Goal: Task Accomplishment & Management: Use online tool/utility

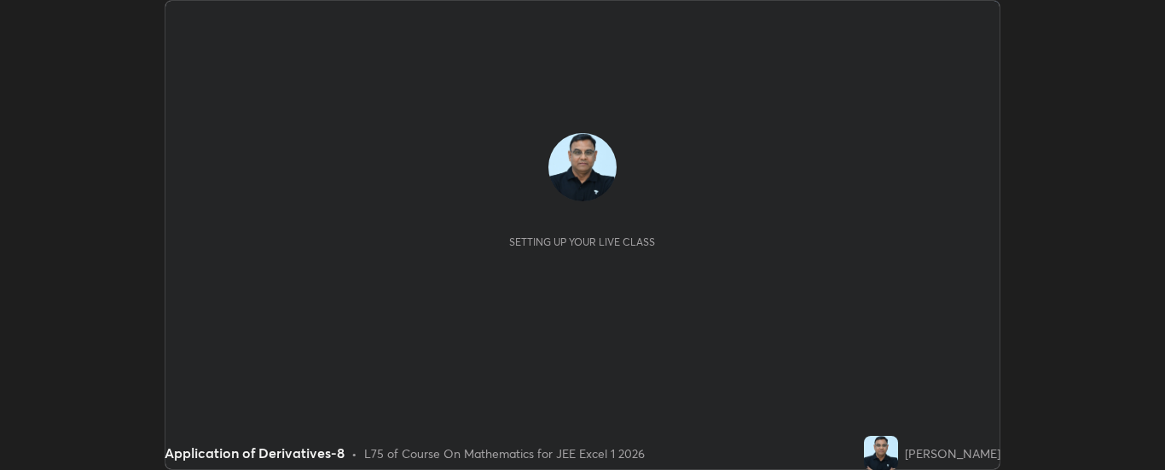
scroll to position [470, 1165]
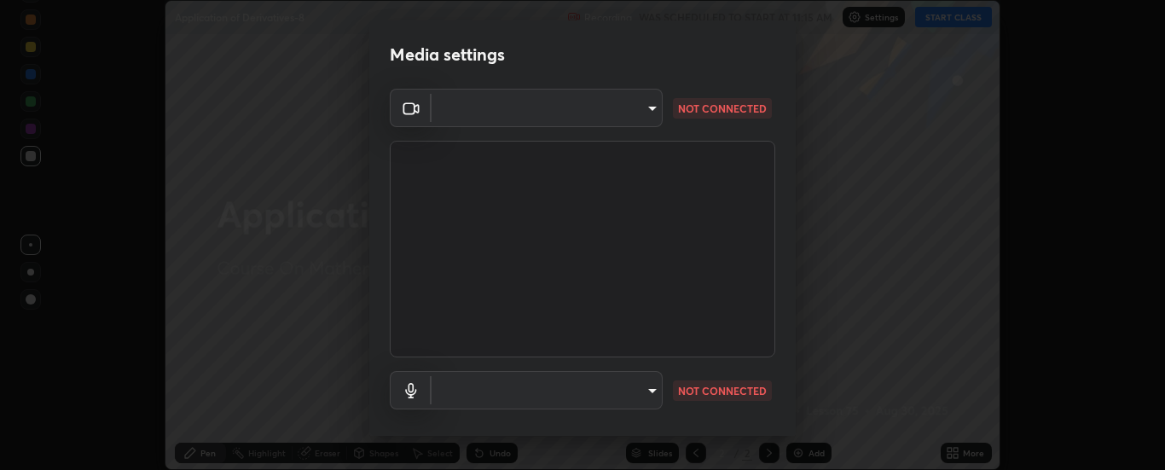
type input "62b16ade11e8ae053a7f4a6eb4e4335048c54db16a4c153b953ee654069adf1b"
type input "communications"
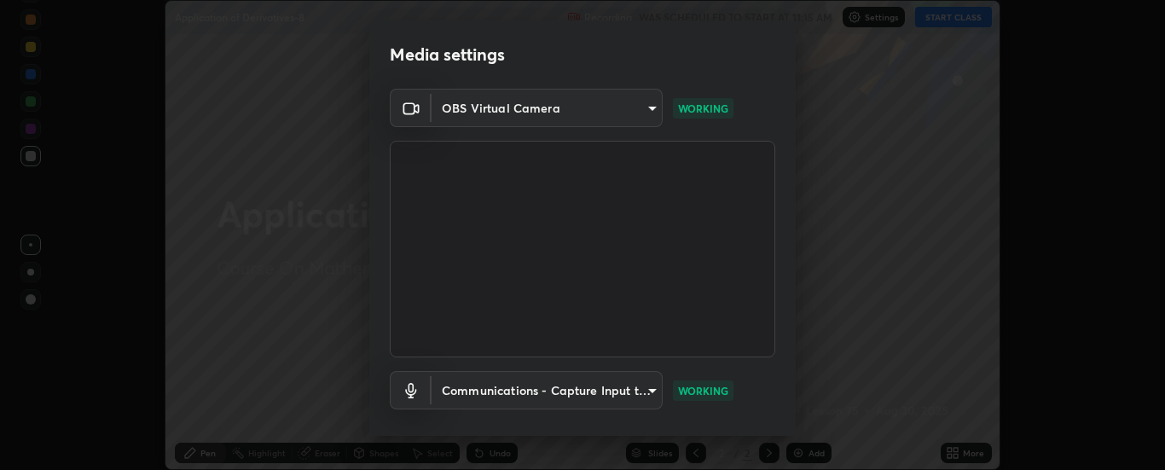
scroll to position [90, 0]
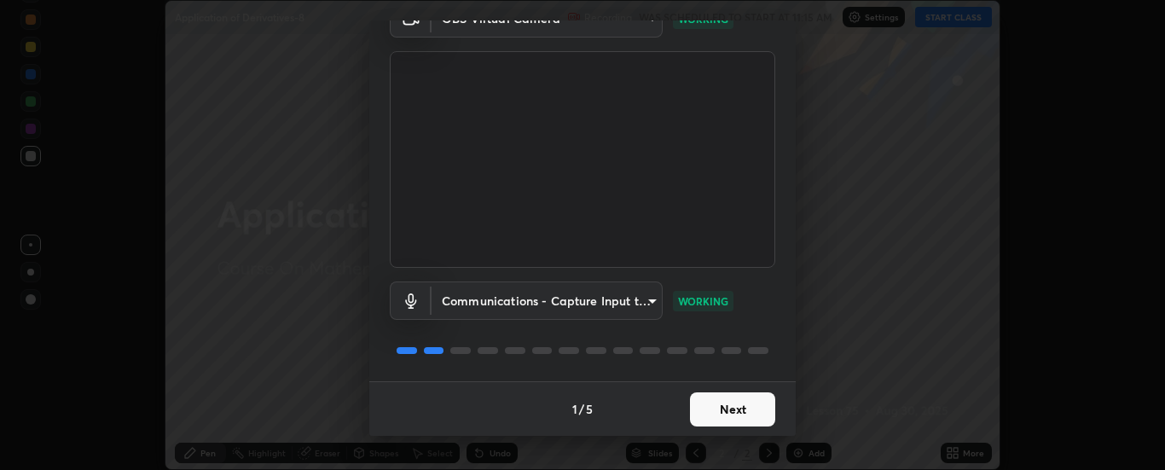
click at [721, 403] on button "Next" at bounding box center [732, 409] width 85 height 34
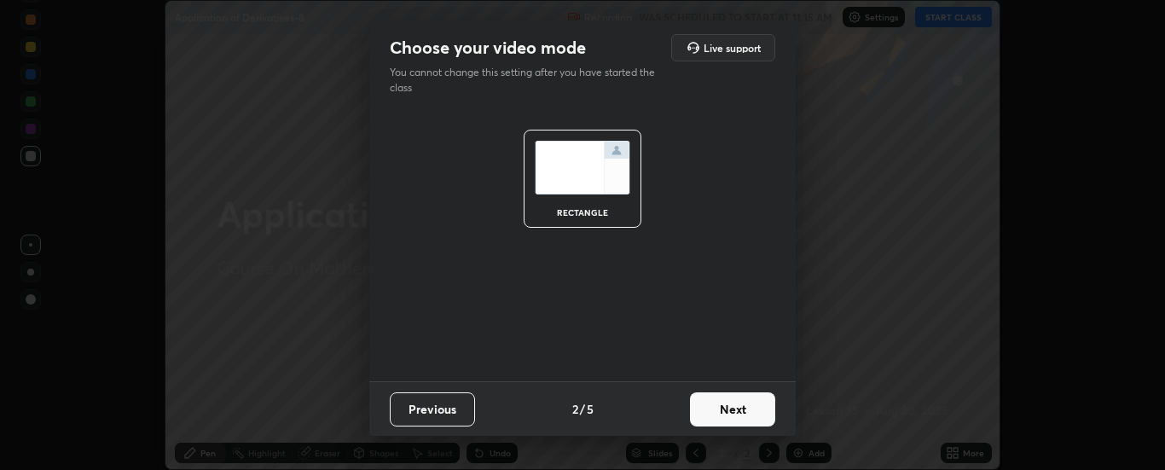
scroll to position [0, 0]
click at [721, 410] on button "Next" at bounding box center [732, 409] width 85 height 34
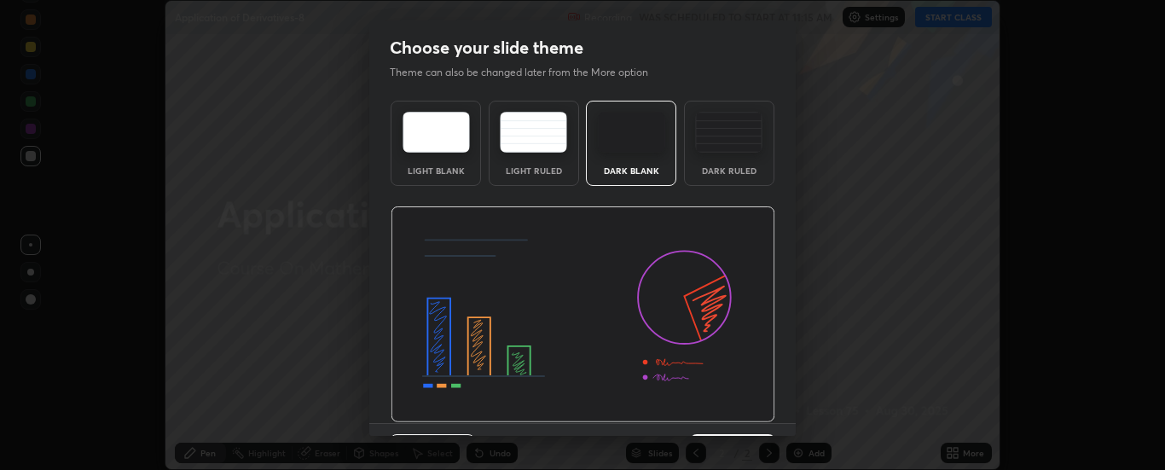
scroll to position [42, 0]
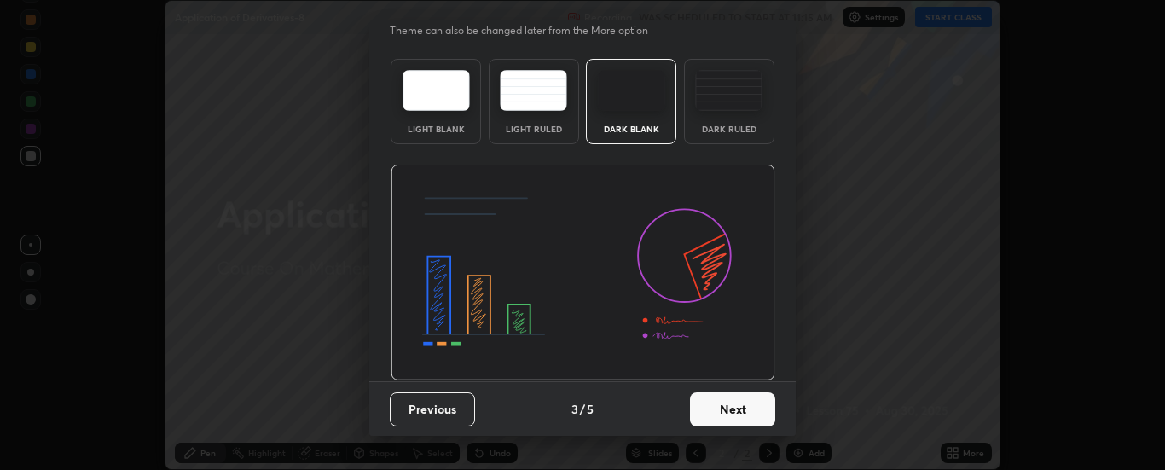
click at [736, 409] on button "Next" at bounding box center [732, 409] width 85 height 34
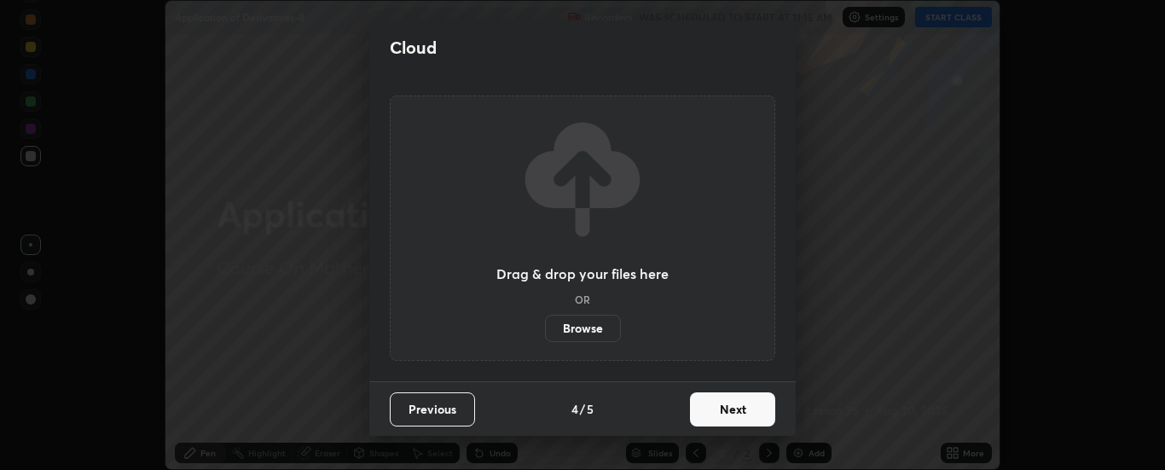
scroll to position [0, 0]
click at [736, 415] on button "Next" at bounding box center [732, 409] width 85 height 34
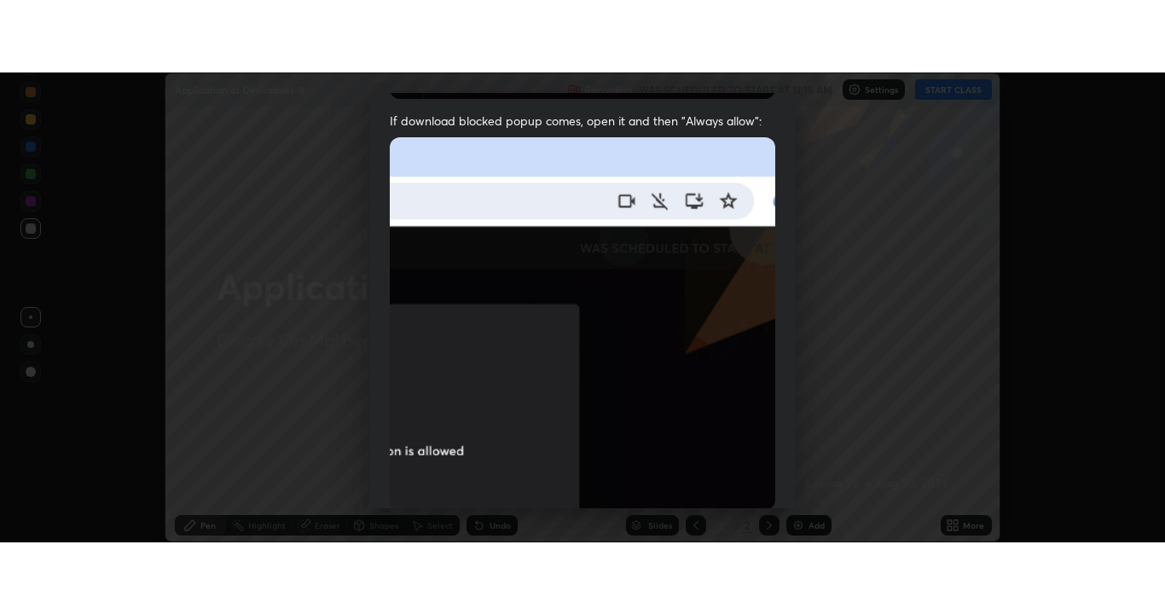
scroll to position [438, 0]
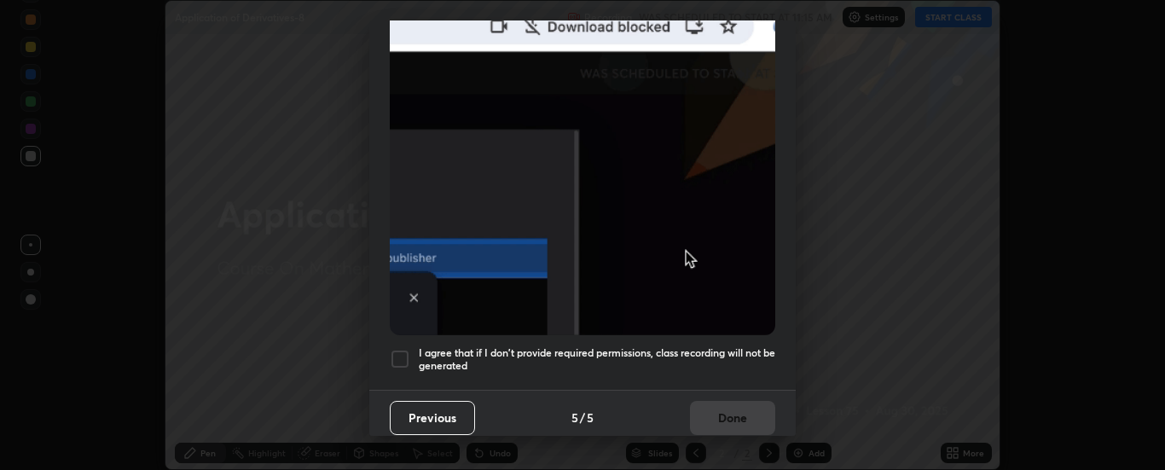
click at [404, 353] on div at bounding box center [400, 359] width 20 height 20
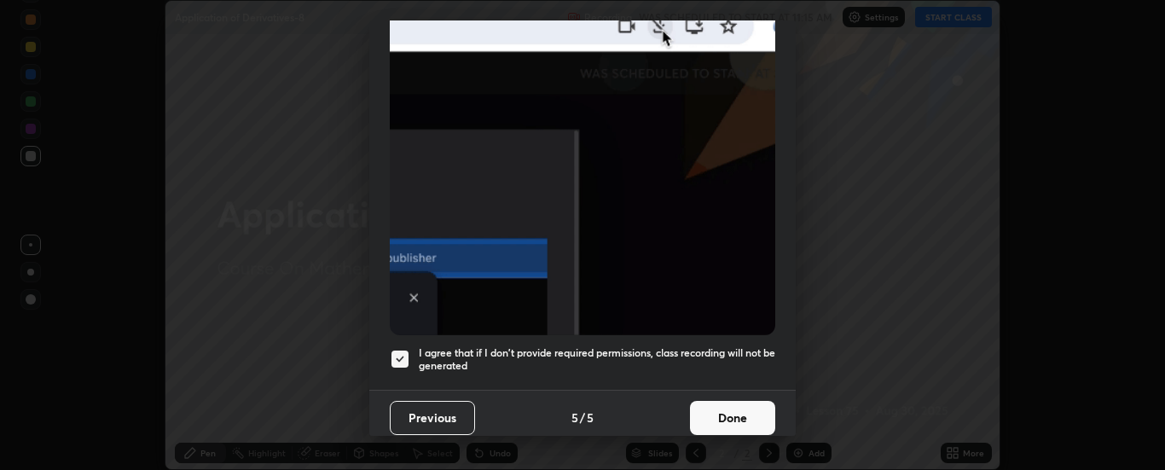
click at [736, 406] on button "Done" at bounding box center [732, 418] width 85 height 34
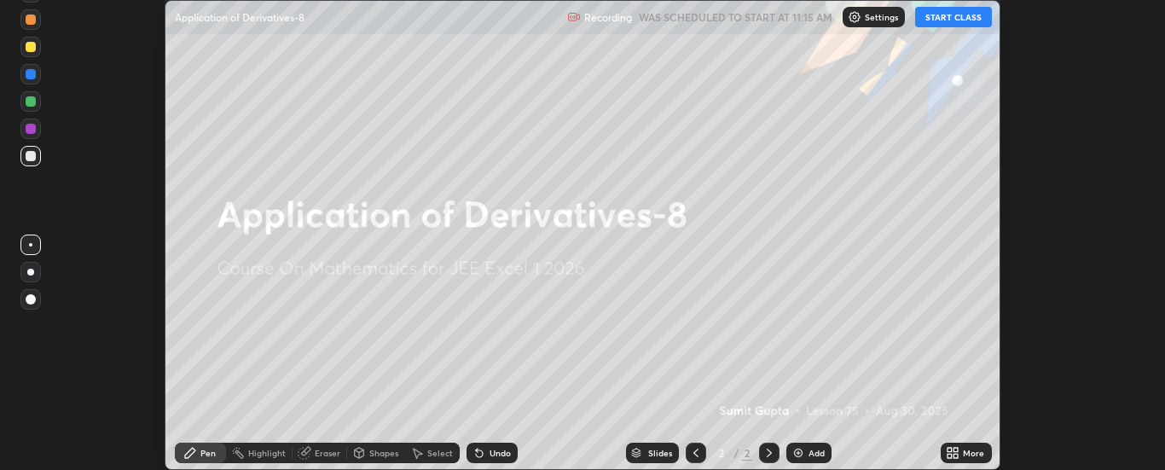
click at [816, 451] on div "Add" at bounding box center [817, 453] width 16 height 9
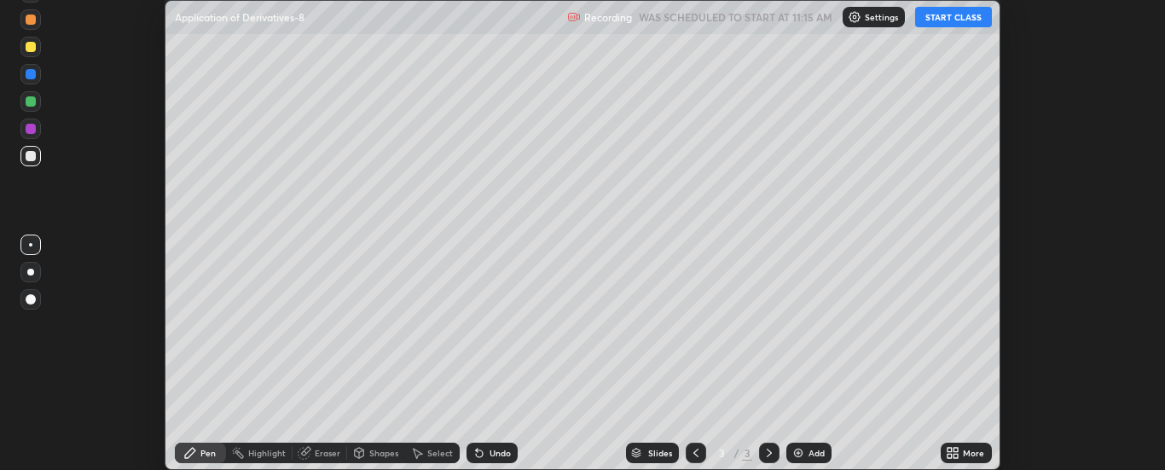
click at [952, 455] on icon at bounding box center [950, 456] width 4 height 4
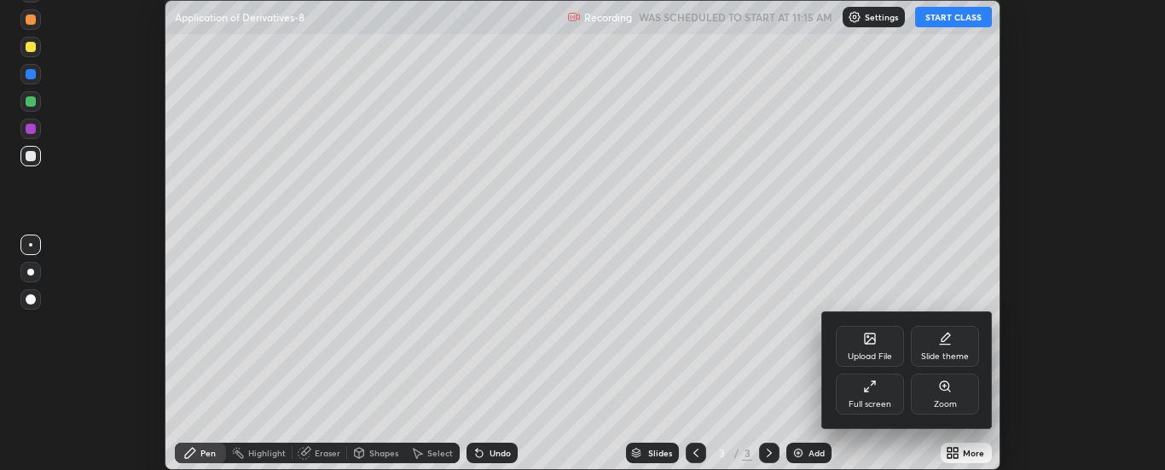
click at [879, 400] on div "Full screen" at bounding box center [870, 404] width 43 height 9
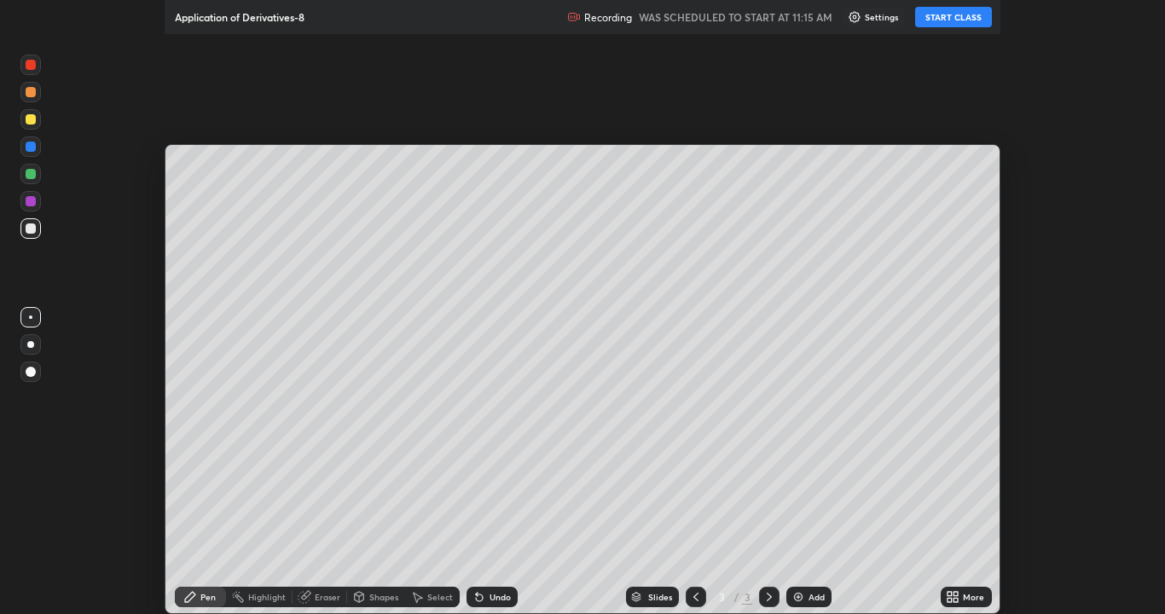
scroll to position [614, 1165]
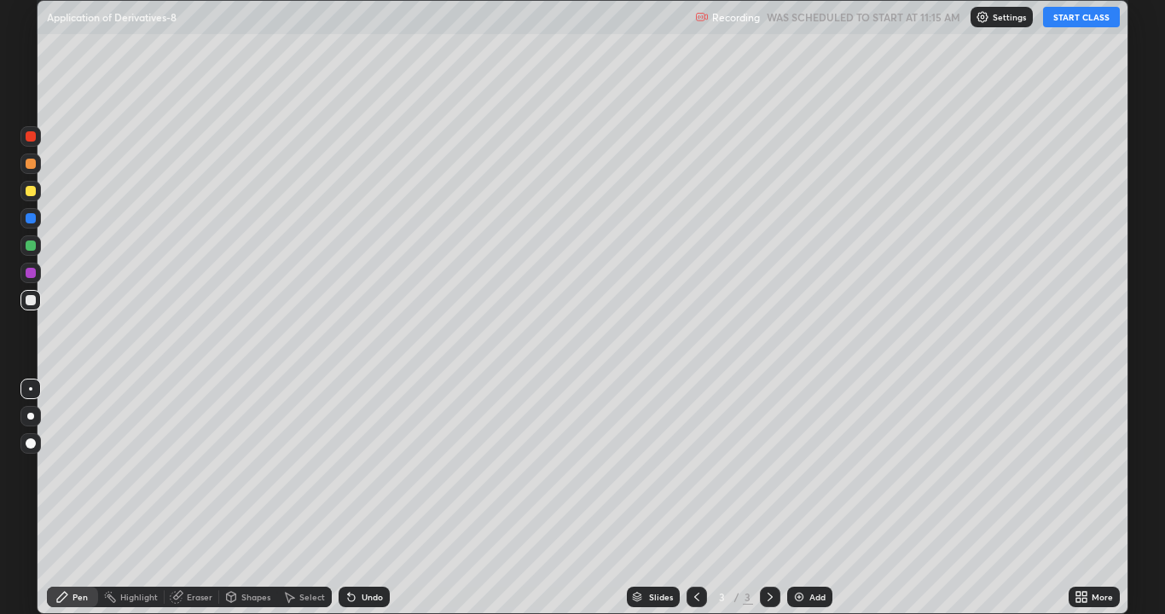
click at [1073, 17] on button "START CLASS" at bounding box center [1081, 17] width 77 height 20
click at [815, 469] on div "Add" at bounding box center [809, 597] width 45 height 20
click at [810, 469] on div "Add" at bounding box center [818, 597] width 16 height 9
click at [819, 469] on div "Add" at bounding box center [818, 597] width 16 height 9
click at [803, 469] on div "Add" at bounding box center [809, 597] width 45 height 20
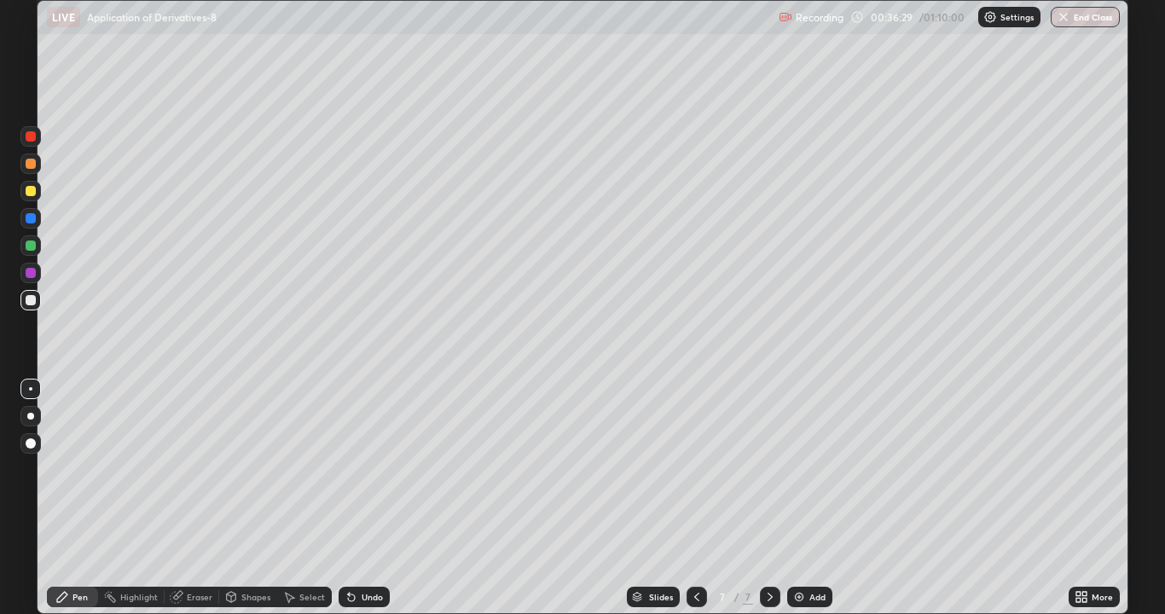
click at [258, 469] on div "Shapes" at bounding box center [255, 597] width 29 height 9
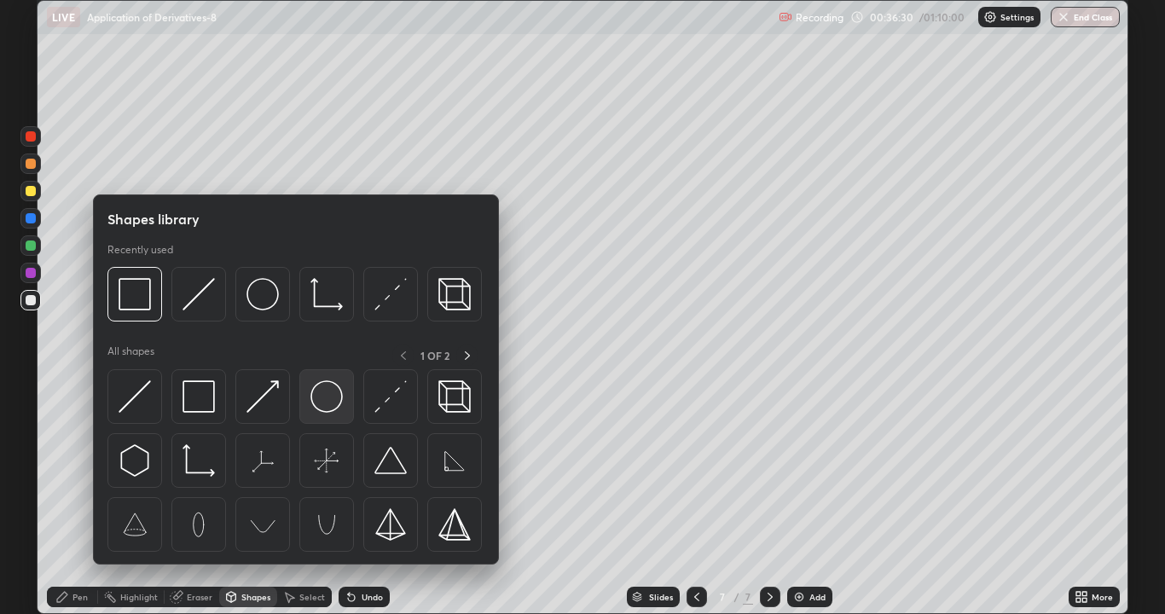
click at [336, 395] on img at bounding box center [327, 397] width 32 height 32
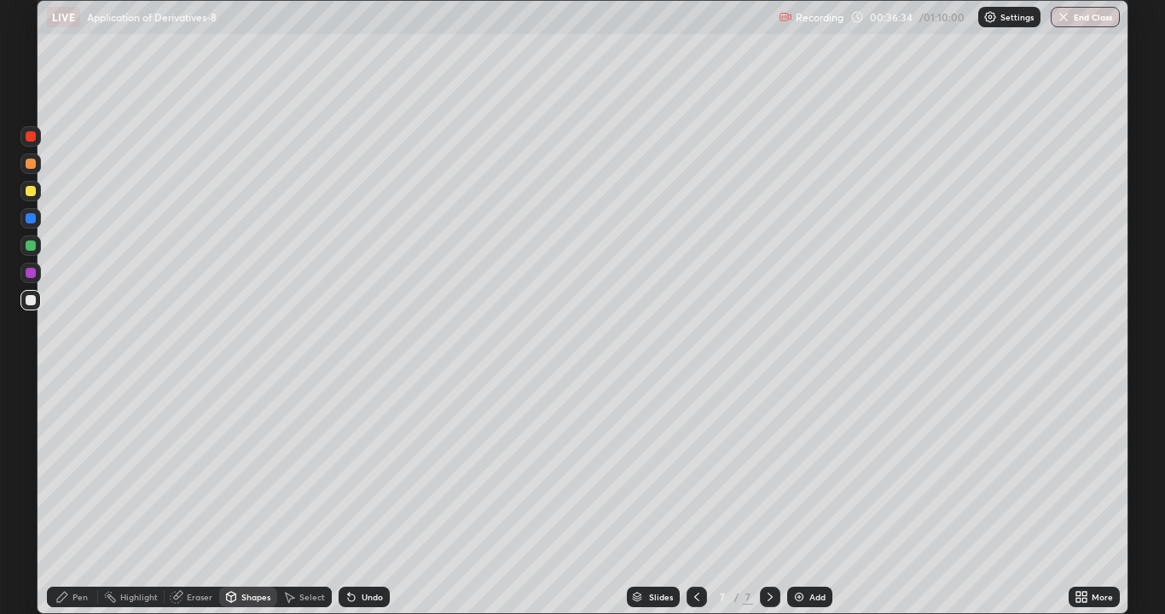
click at [246, 469] on div "Shapes" at bounding box center [248, 597] width 58 height 20
click at [84, 469] on div "Pen" at bounding box center [80, 597] width 15 height 9
click at [700, 469] on icon at bounding box center [697, 597] width 14 height 14
click at [702, 469] on div at bounding box center [697, 597] width 20 height 20
click at [779, 469] on div at bounding box center [770, 597] width 20 height 20
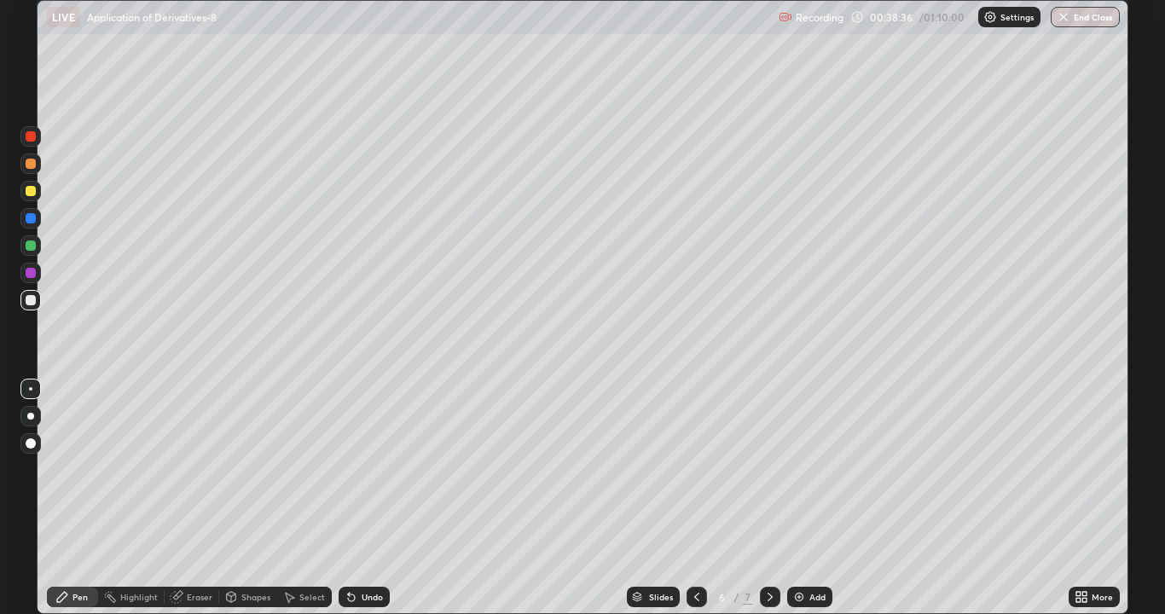
click at [777, 469] on div at bounding box center [770, 597] width 20 height 20
click at [806, 469] on div "Add" at bounding box center [809, 597] width 45 height 20
click at [260, 469] on div "Shapes" at bounding box center [255, 597] width 29 height 9
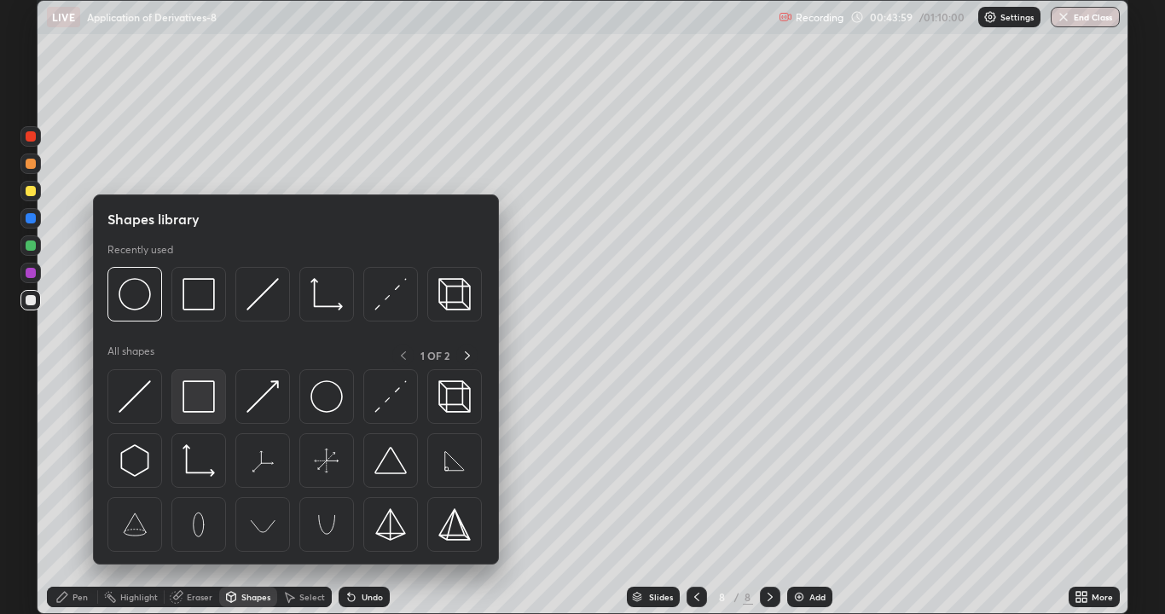
click at [208, 396] on img at bounding box center [199, 397] width 32 height 32
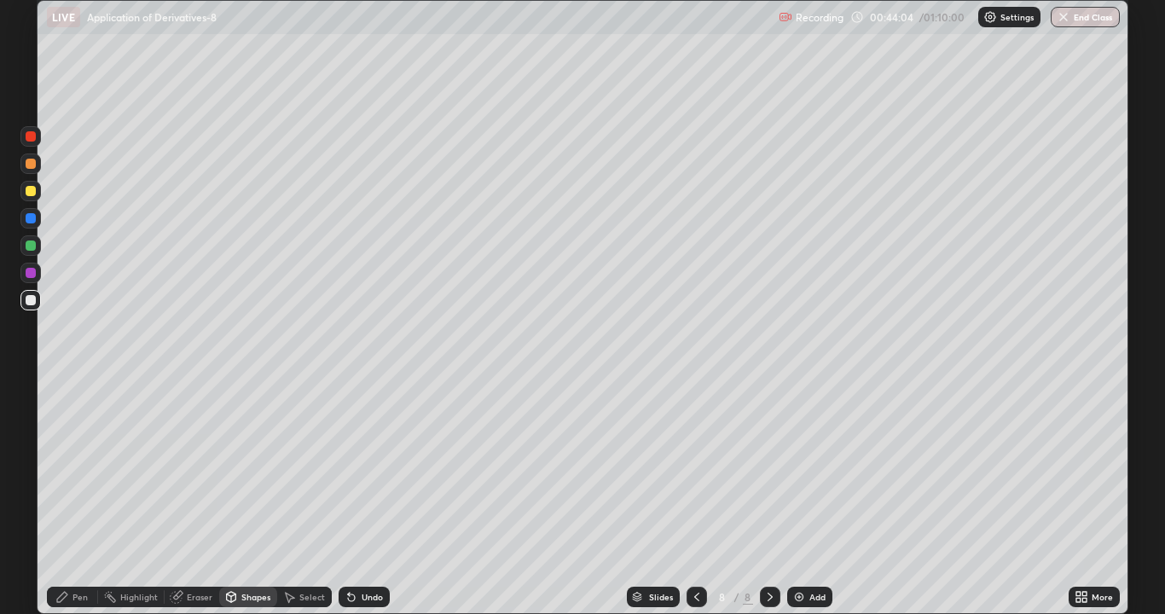
click at [84, 469] on div "Pen" at bounding box center [80, 597] width 15 height 9
click at [34, 141] on div at bounding box center [31, 136] width 10 height 10
click at [32, 164] on div at bounding box center [31, 164] width 10 height 10
click at [38, 303] on div at bounding box center [30, 300] width 20 height 20
click at [805, 469] on div "Add" at bounding box center [809, 597] width 45 height 20
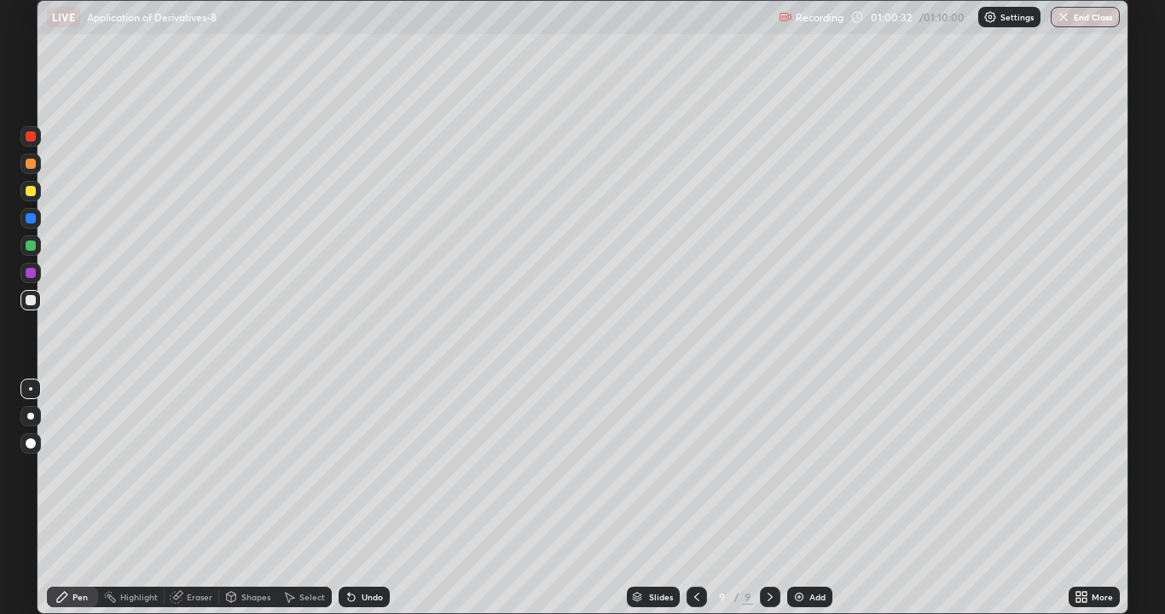
click at [805, 469] on div "Add" at bounding box center [809, 597] width 45 height 20
click at [378, 469] on div "Undo" at bounding box center [372, 597] width 21 height 9
click at [376, 469] on div "Undo" at bounding box center [364, 597] width 51 height 20
click at [375, 469] on div "Undo" at bounding box center [364, 597] width 51 height 20
click at [374, 469] on div "Undo" at bounding box center [364, 597] width 51 height 20
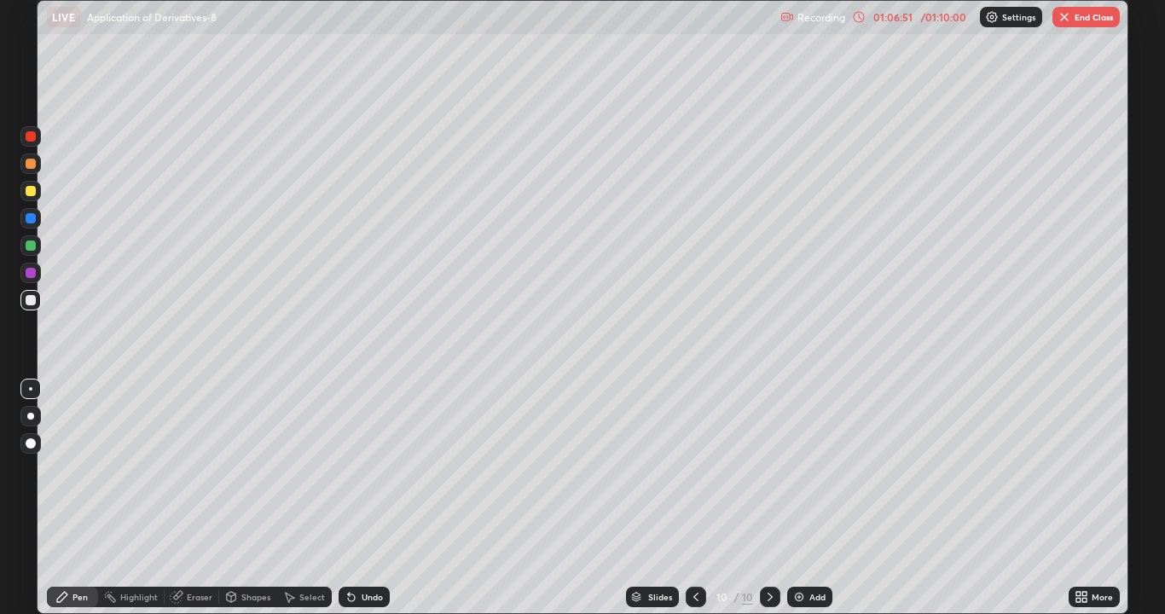
click at [373, 469] on div "Undo" at bounding box center [364, 597] width 51 height 20
click at [374, 469] on div "Undo" at bounding box center [364, 597] width 51 height 20
click at [376, 469] on div "Undo" at bounding box center [364, 597] width 51 height 20
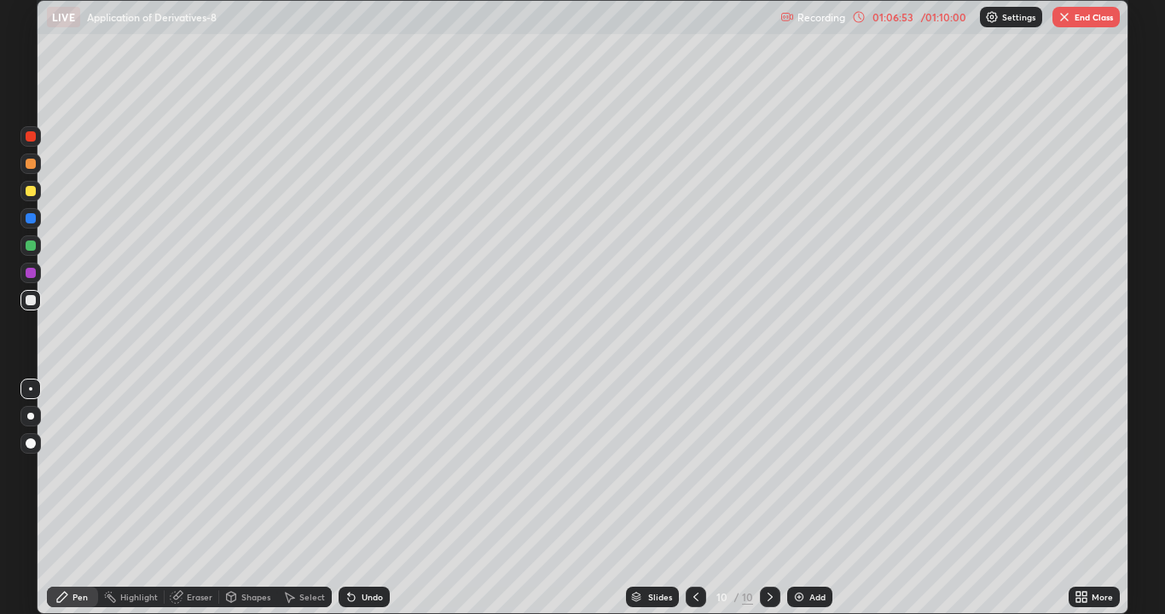
click at [377, 469] on div "Undo" at bounding box center [364, 597] width 51 height 20
click at [378, 469] on div "Undo" at bounding box center [364, 597] width 51 height 20
click at [380, 469] on div "Undo" at bounding box center [364, 597] width 51 height 20
click at [384, 469] on div "Undo" at bounding box center [364, 597] width 51 height 20
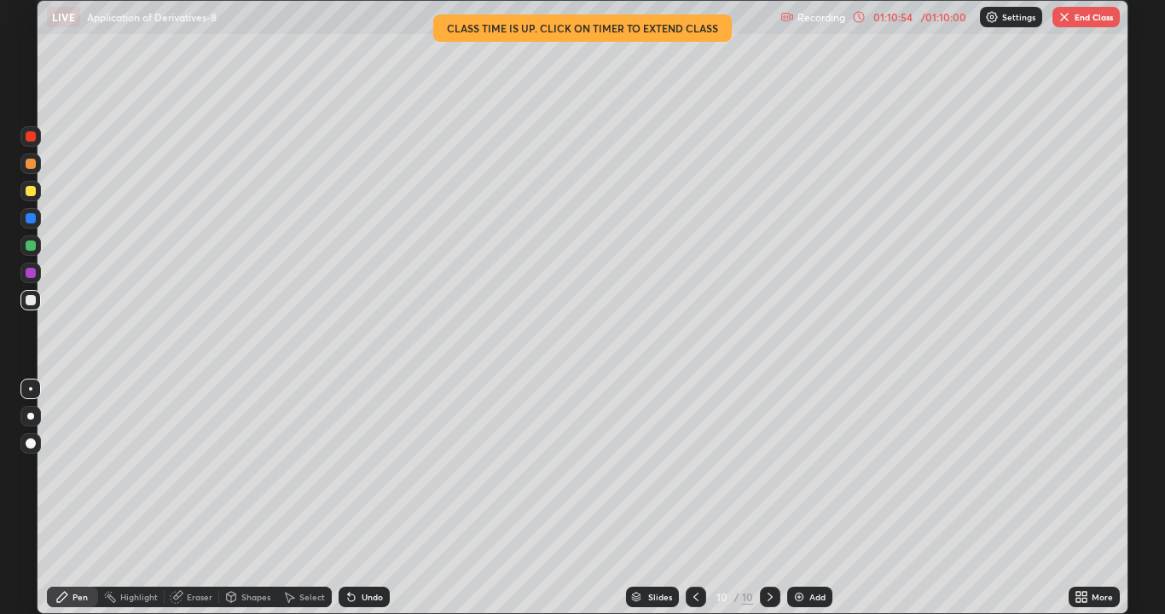
click at [1084, 20] on button "End Class" at bounding box center [1086, 17] width 67 height 20
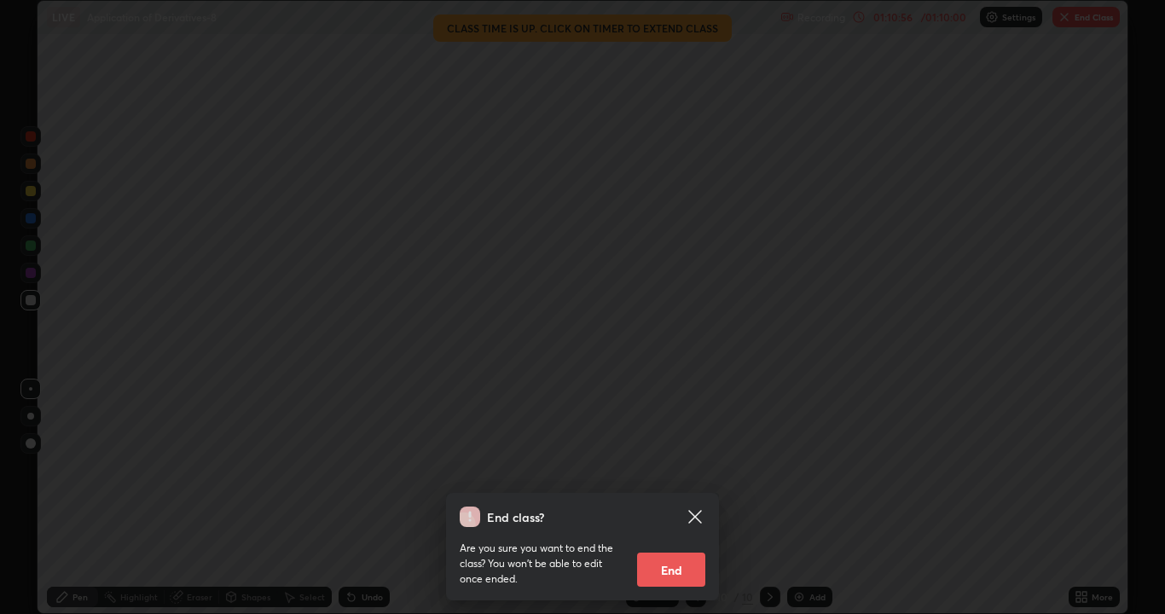
click at [694, 469] on button "End" at bounding box center [671, 570] width 68 height 34
